Goal: Navigation & Orientation: Go to known website

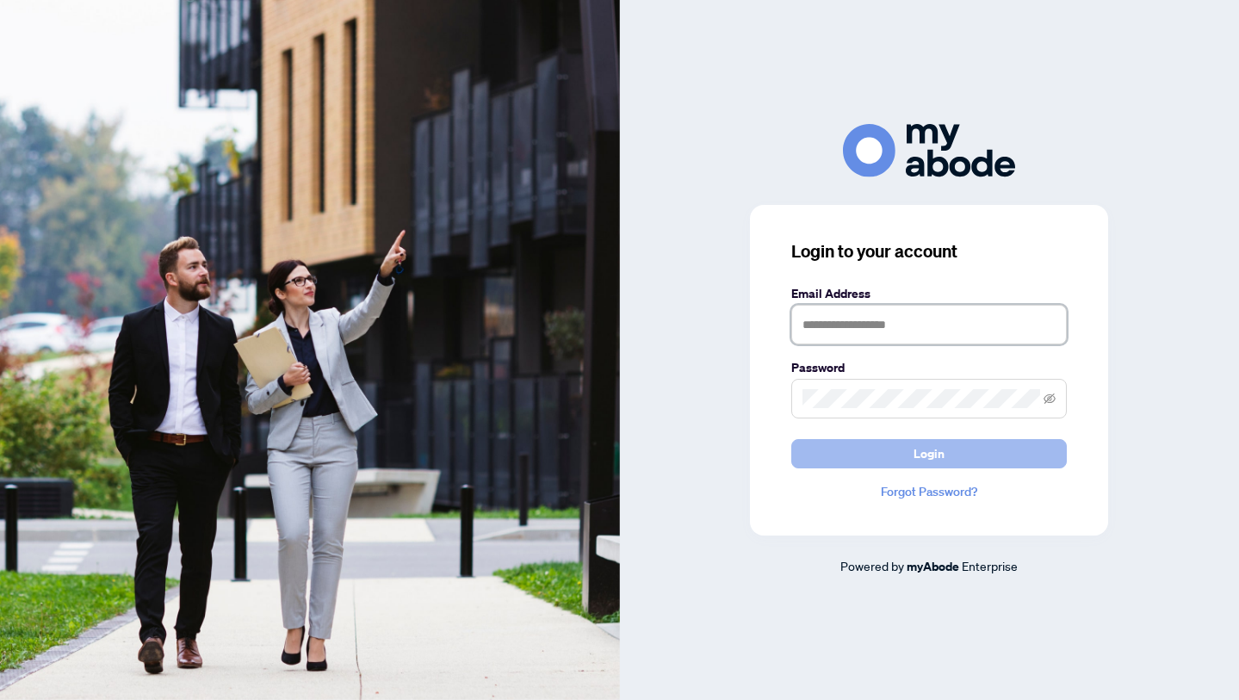
type input "**********"
click at [928, 458] on span "Login" at bounding box center [929, 454] width 31 height 28
